Goal: Check status: Check status

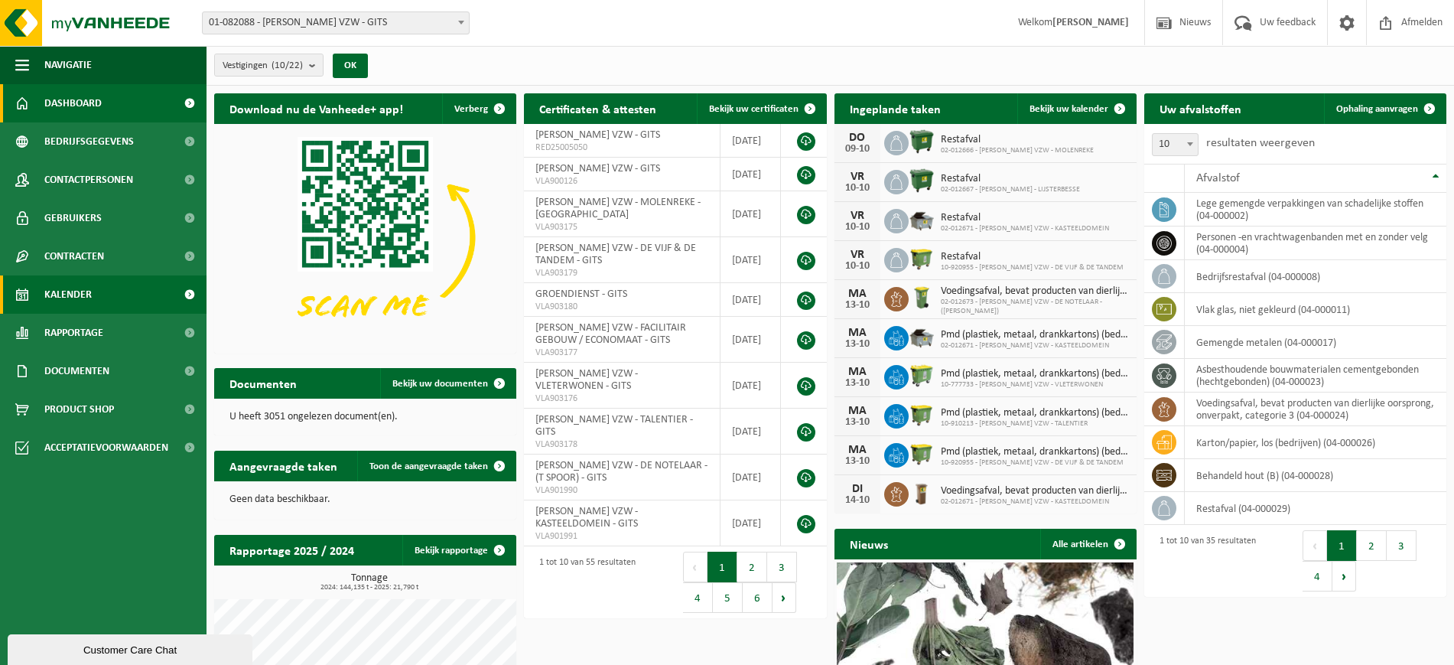
click at [69, 292] on span "Kalender" at bounding box center [67, 294] width 47 height 38
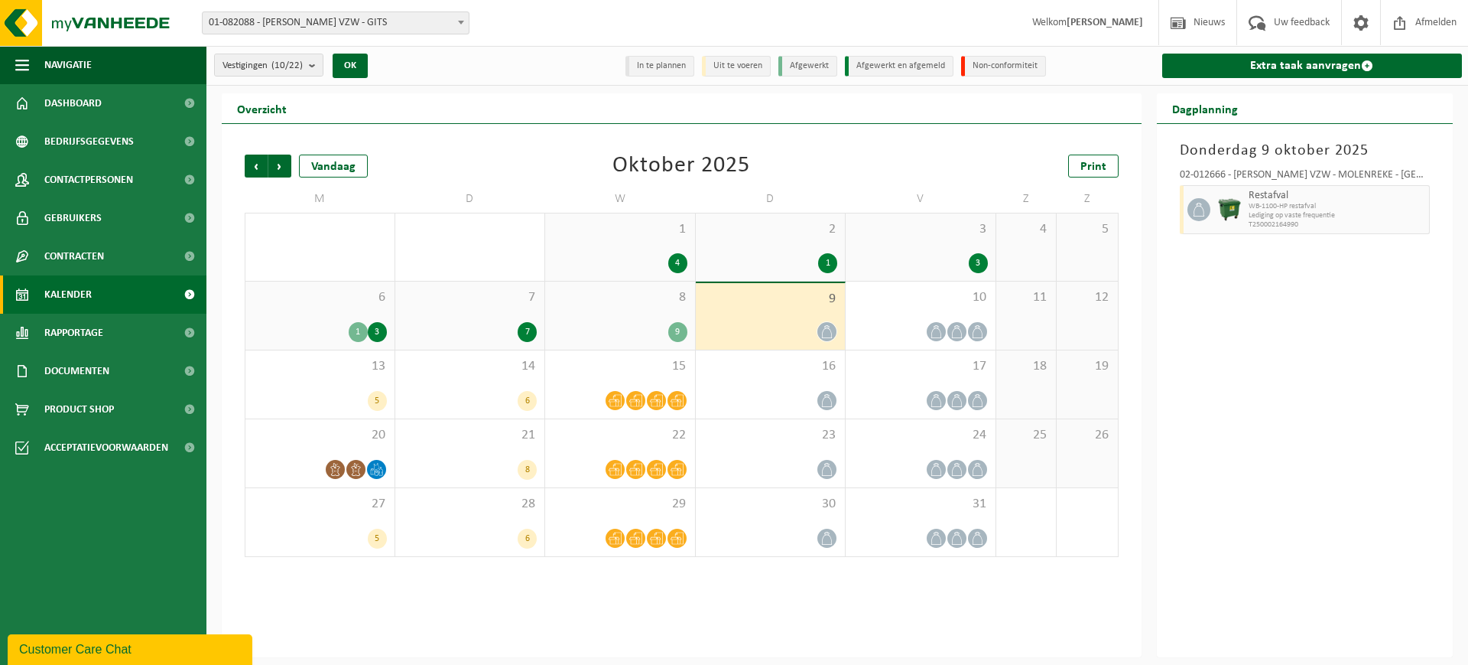
click at [646, 309] on div "8 9" at bounding box center [620, 315] width 150 height 68
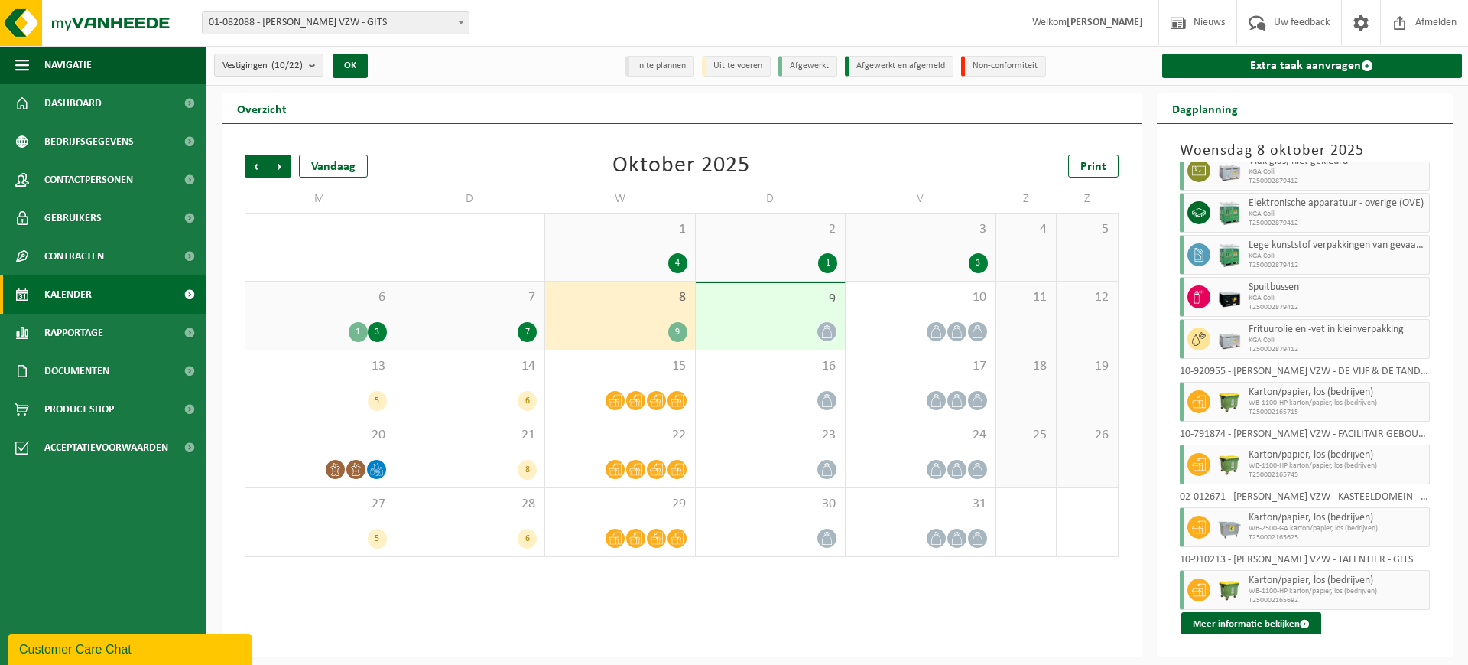
scroll to position [31, 0]
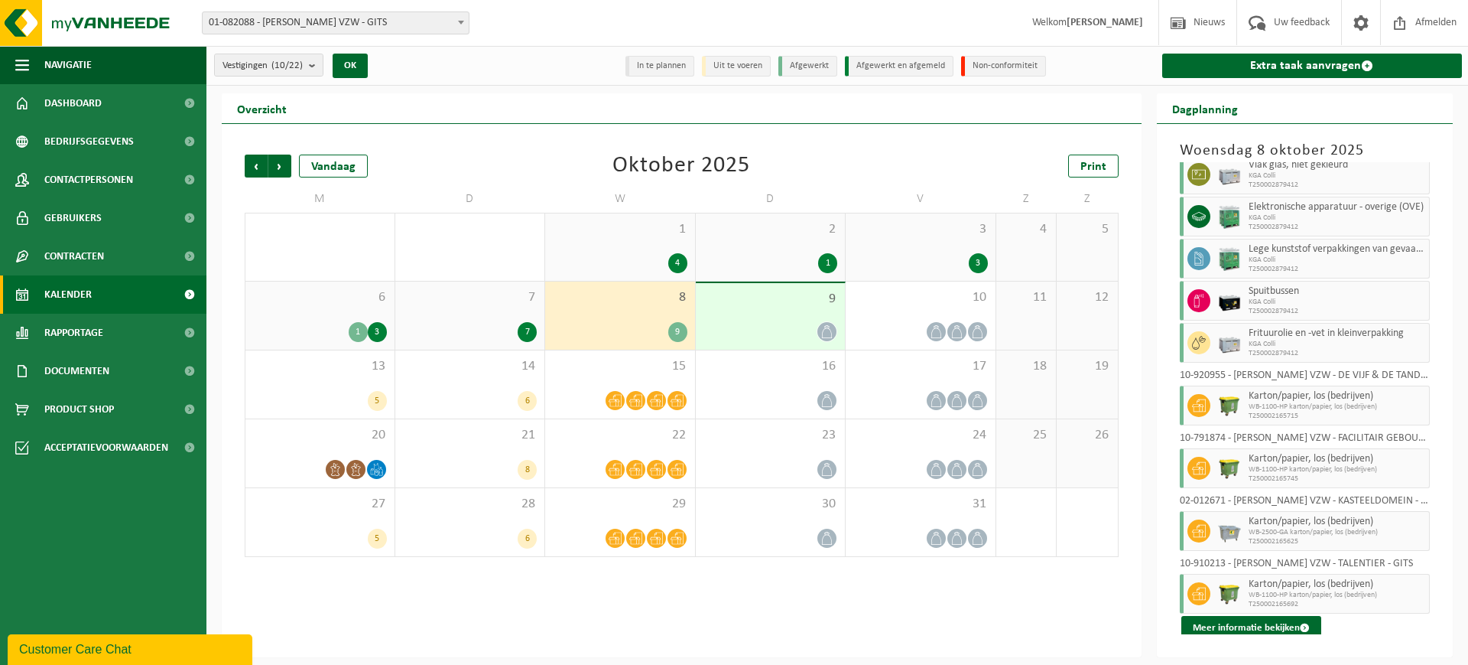
click at [739, 314] on div "9" at bounding box center [771, 316] width 150 height 67
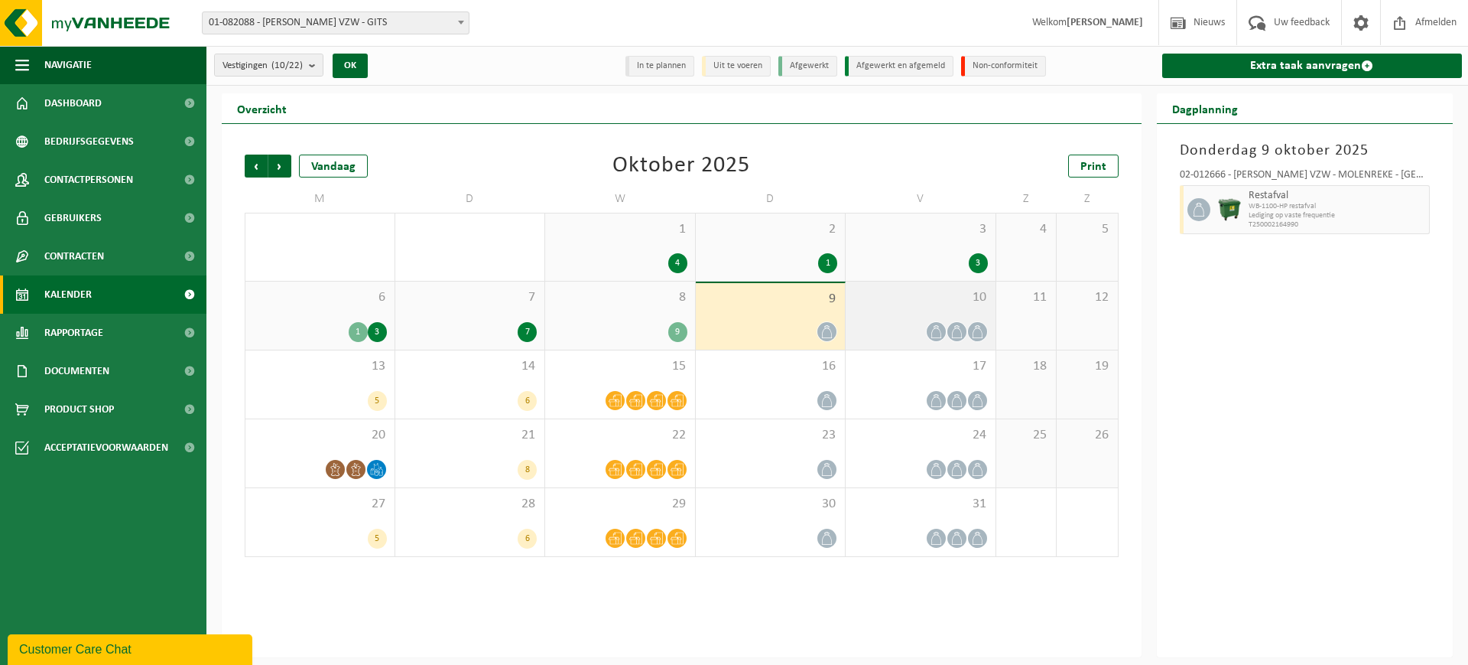
click at [902, 287] on div "10" at bounding box center [921, 315] width 150 height 68
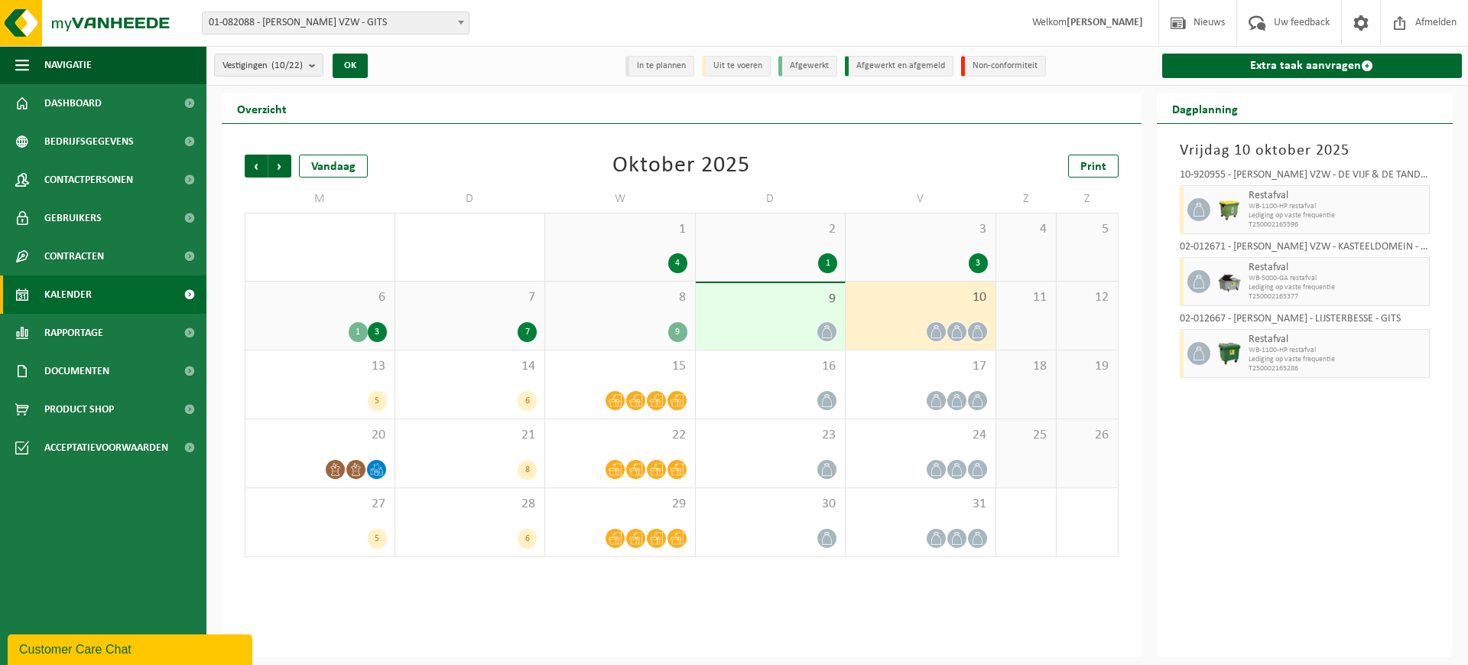
click at [762, 309] on div "9" at bounding box center [771, 316] width 150 height 67
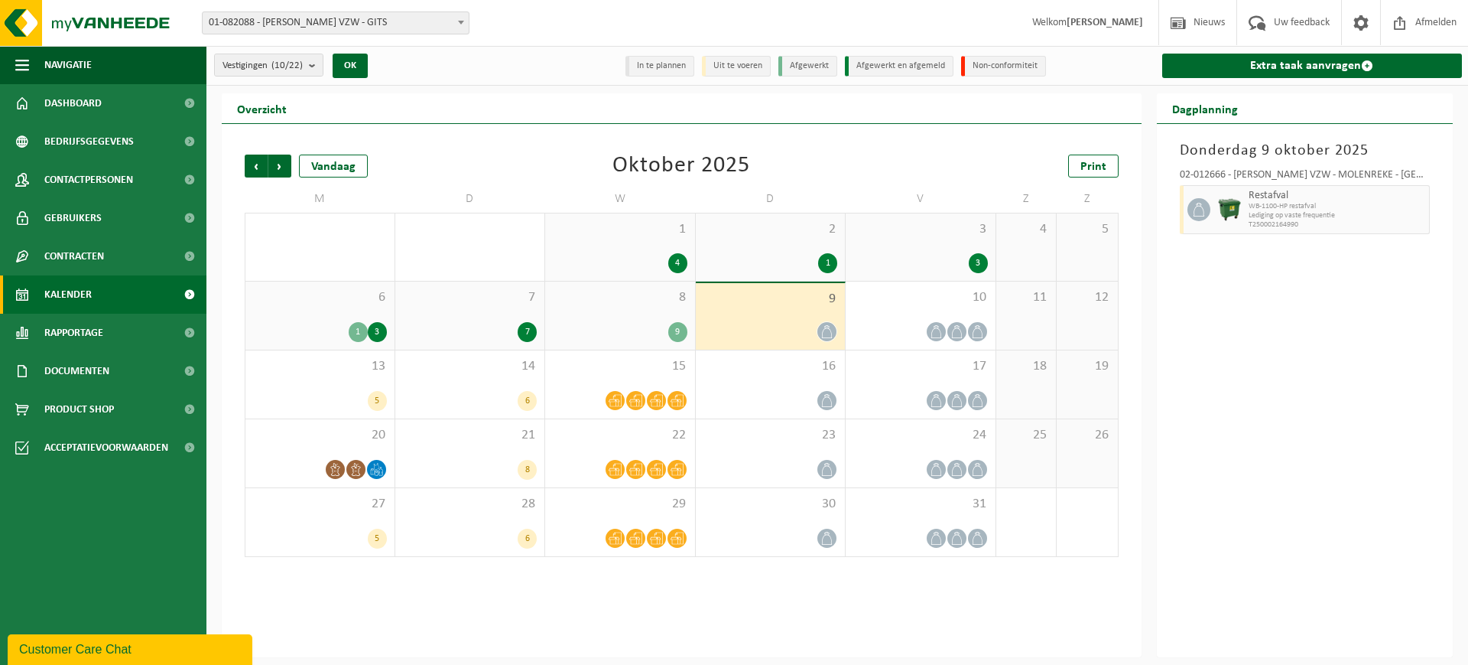
click at [585, 304] on span "8" at bounding box center [620, 297] width 135 height 17
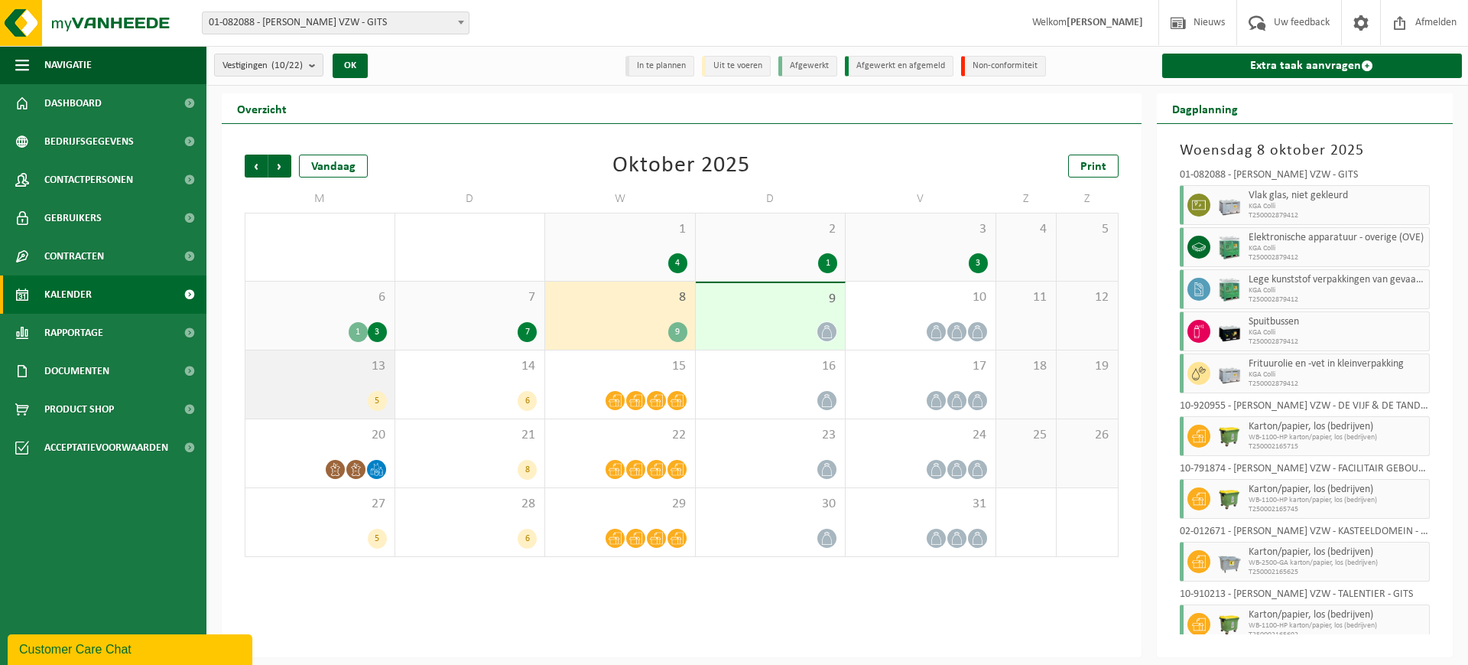
click at [281, 385] on div "13 5" at bounding box center [320, 384] width 149 height 68
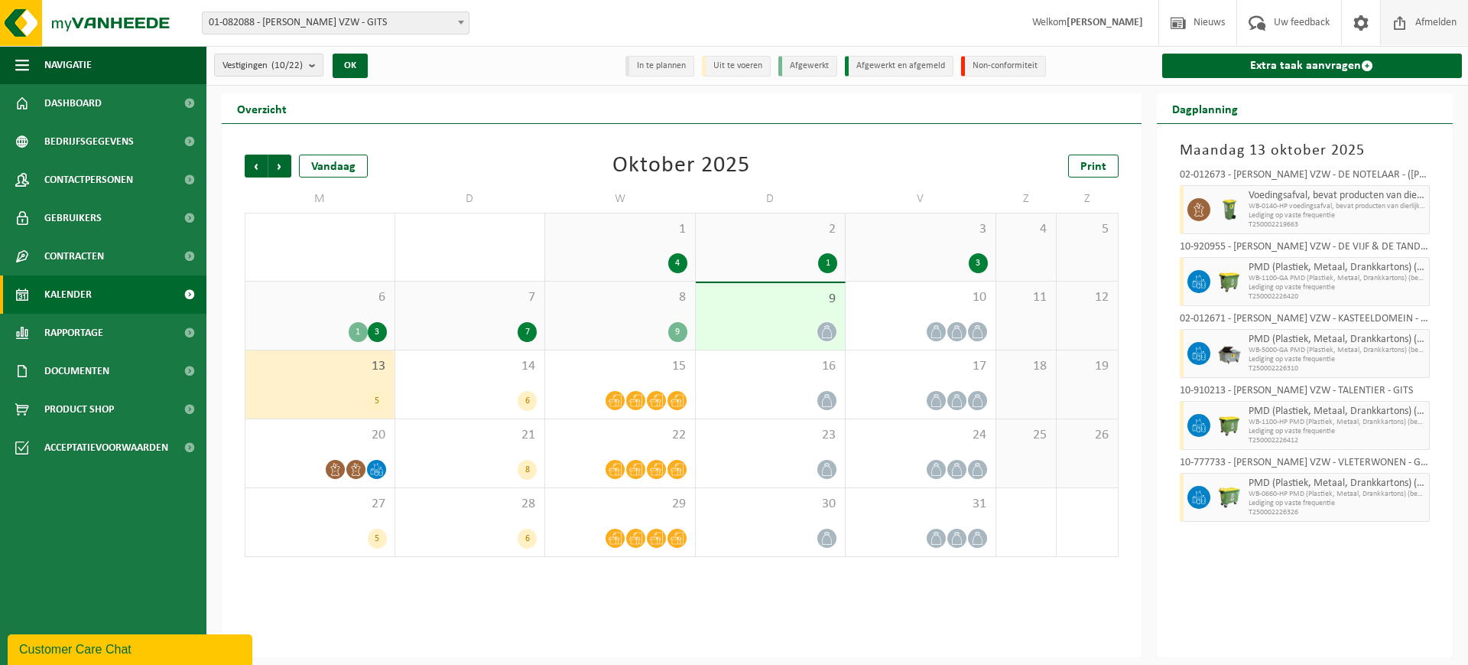
click at [1439, 14] on span "Afmelden" at bounding box center [1436, 22] width 49 height 45
